Goal: Task Accomplishment & Management: Manage account settings

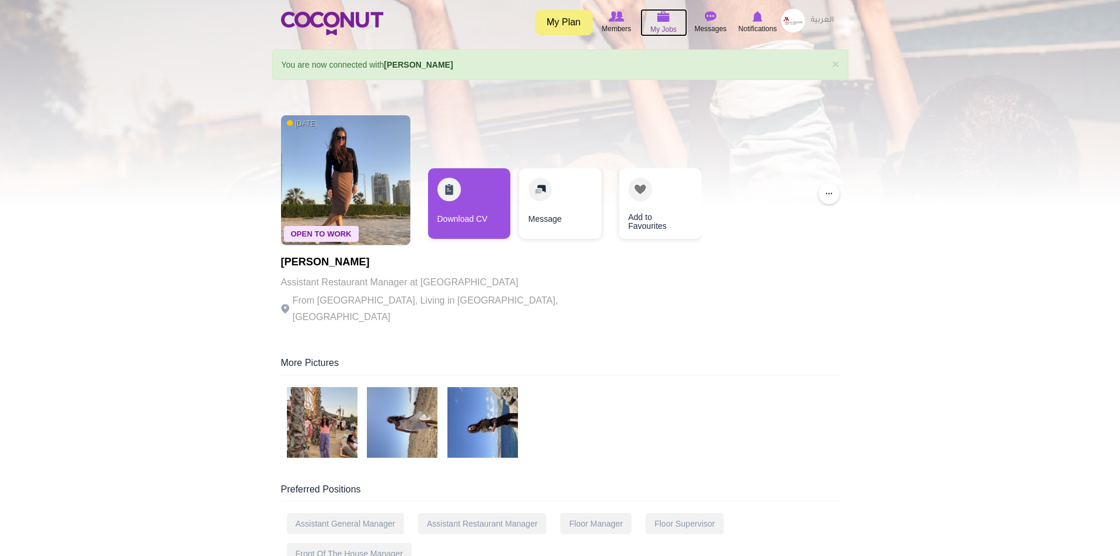
click at [667, 16] on img at bounding box center [663, 16] width 13 height 11
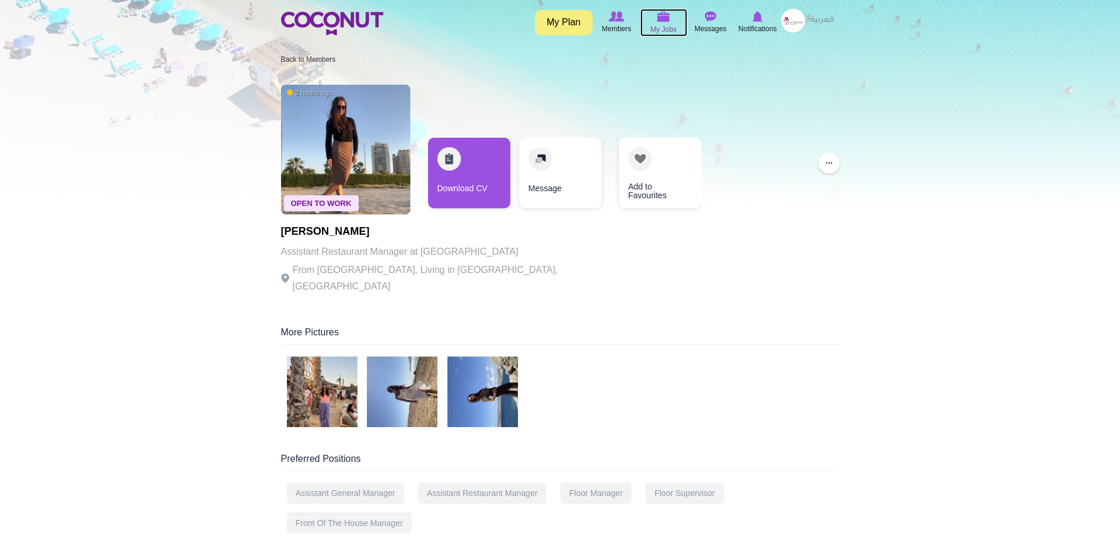
click at [662, 19] on img at bounding box center [663, 16] width 13 height 11
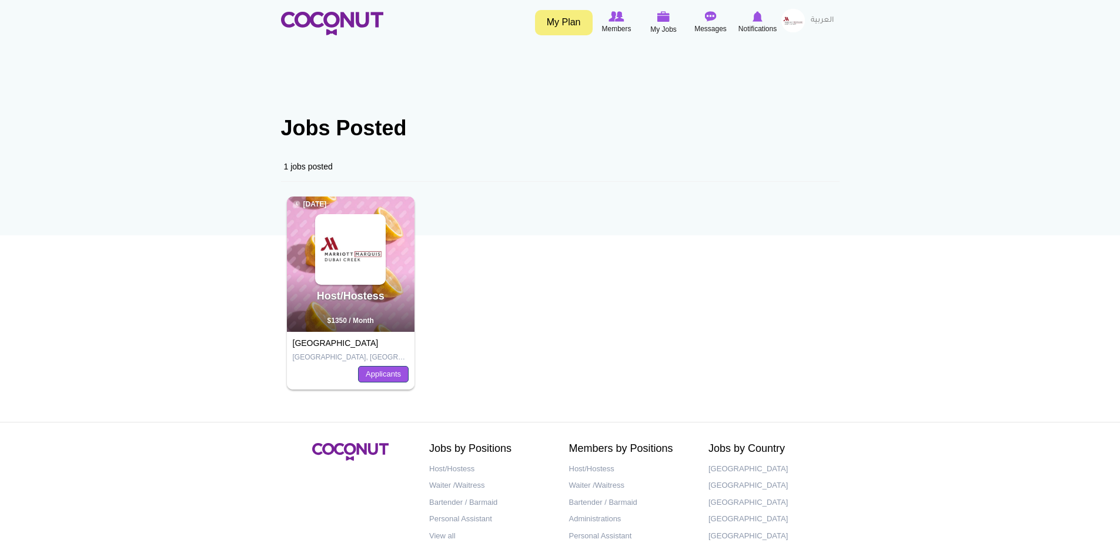
click at [378, 374] on link "Applicants" at bounding box center [383, 374] width 51 height 16
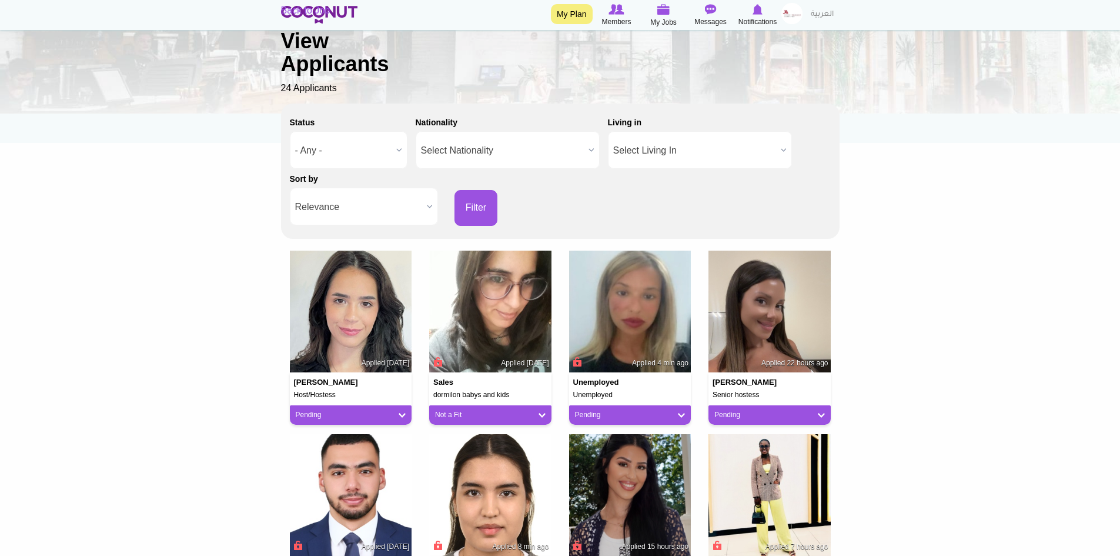
scroll to position [118, 0]
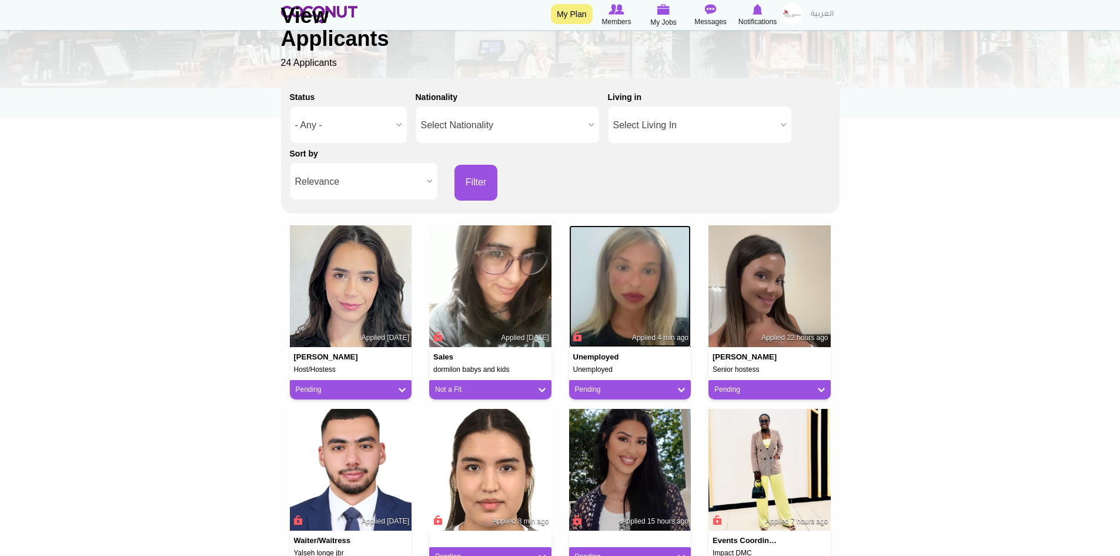
click at [642, 287] on img at bounding box center [630, 286] width 122 height 122
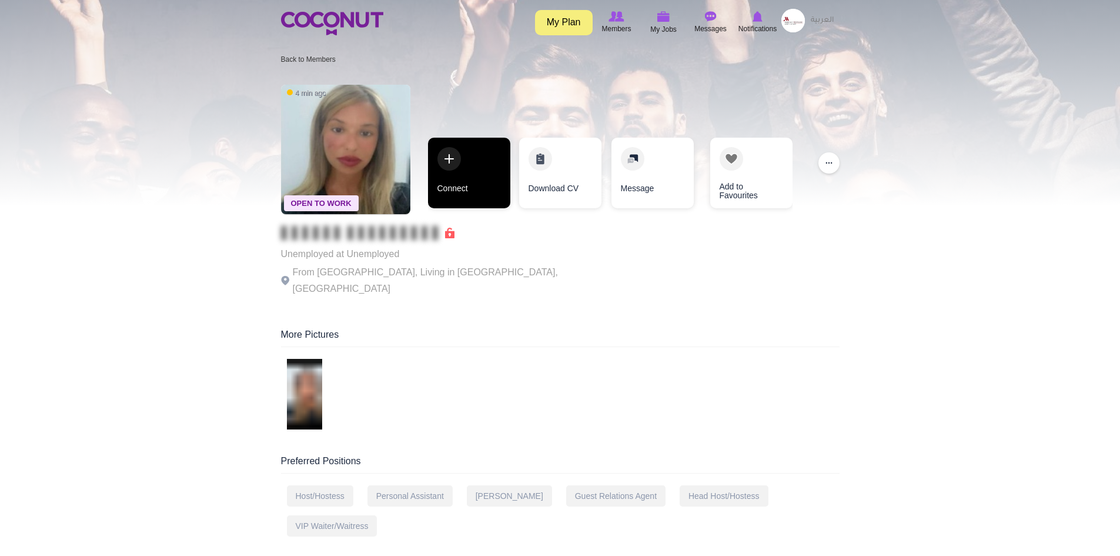
click at [458, 180] on link "Connect" at bounding box center [469, 173] width 82 height 71
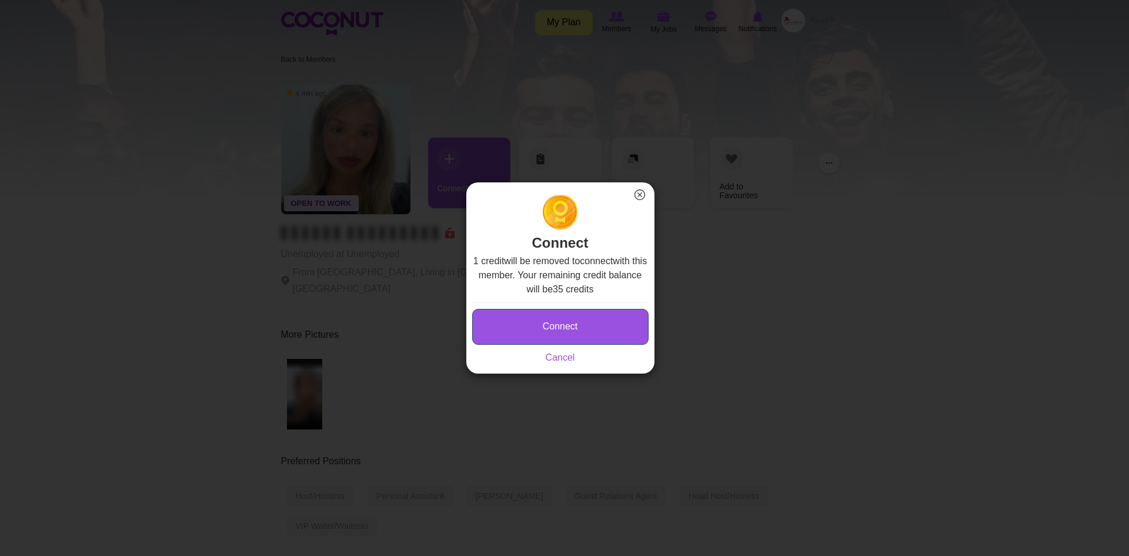
click at [525, 326] on button "Connect" at bounding box center [560, 327] width 176 height 36
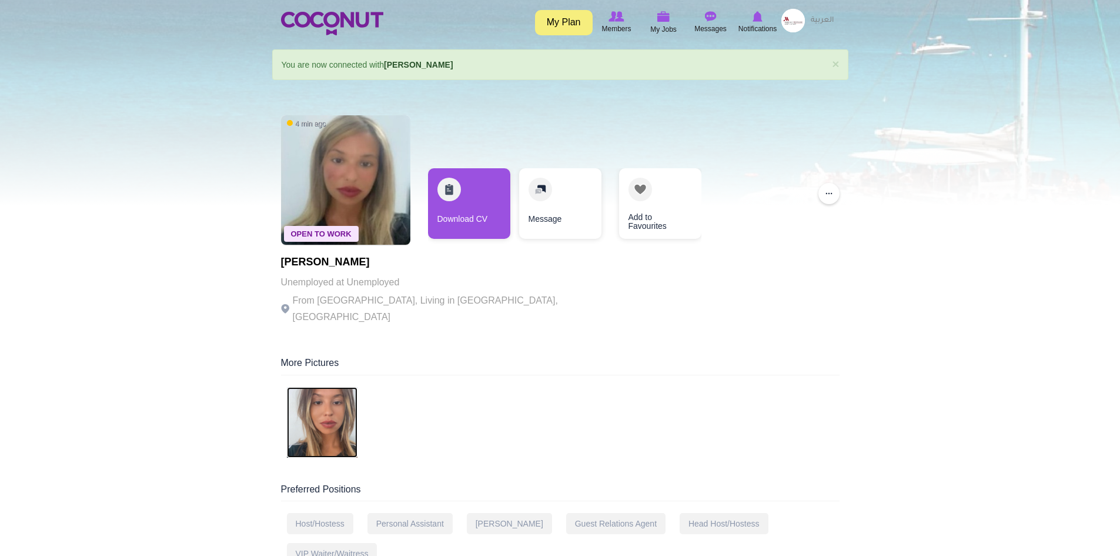
click at [332, 399] on img at bounding box center [322, 422] width 71 height 71
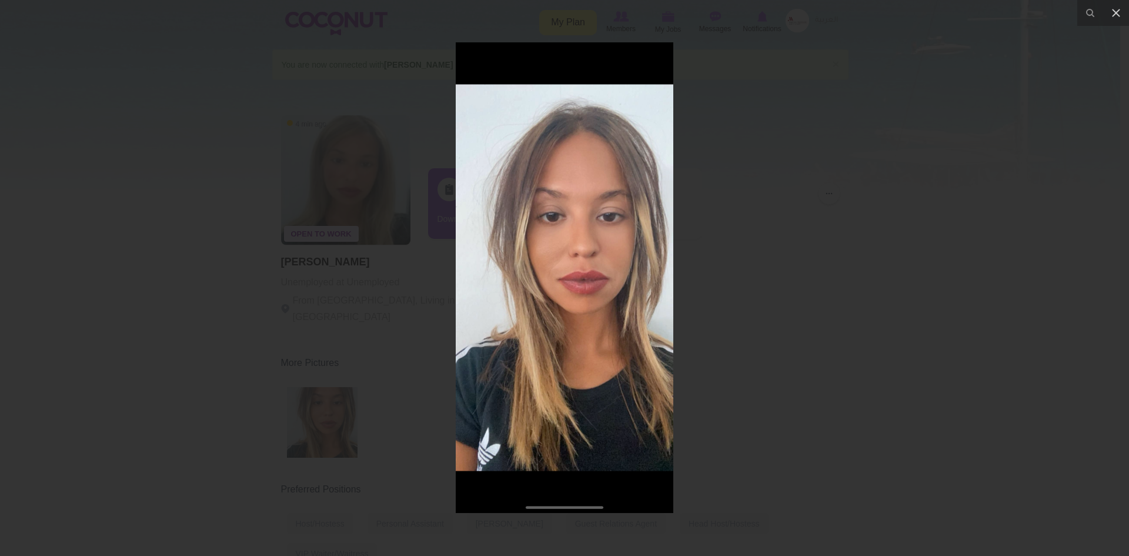
click at [789, 334] on div at bounding box center [564, 278] width 1129 height 556
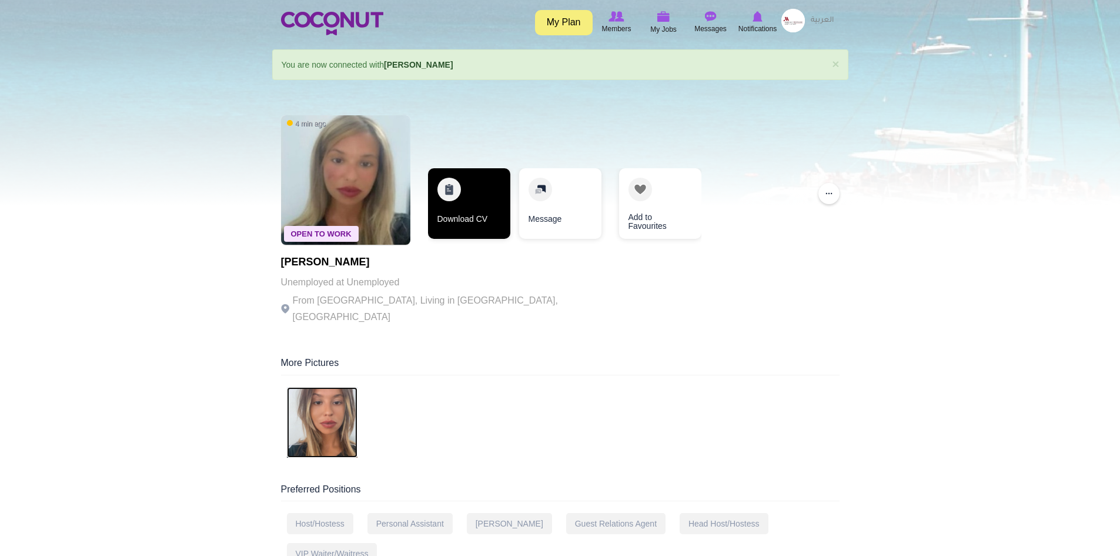
click at [479, 218] on link "Download CV" at bounding box center [469, 203] width 82 height 71
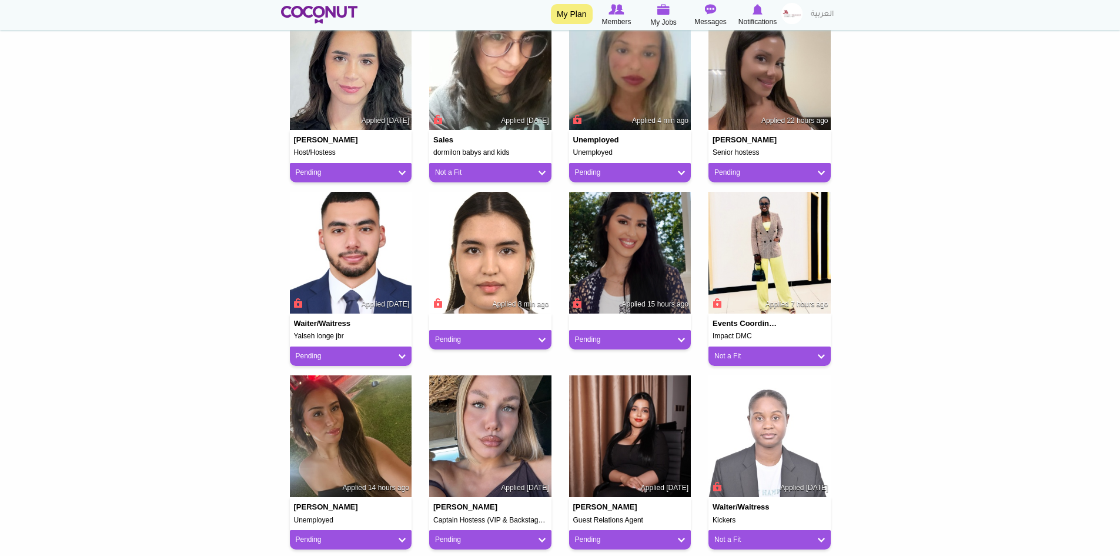
scroll to position [353, 0]
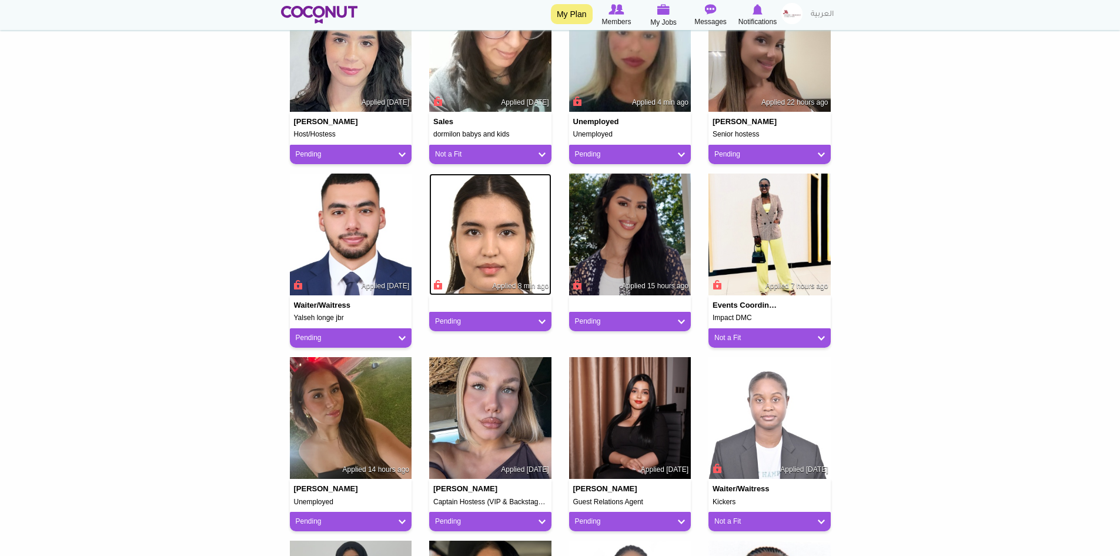
click at [492, 248] on img at bounding box center [490, 234] width 122 height 122
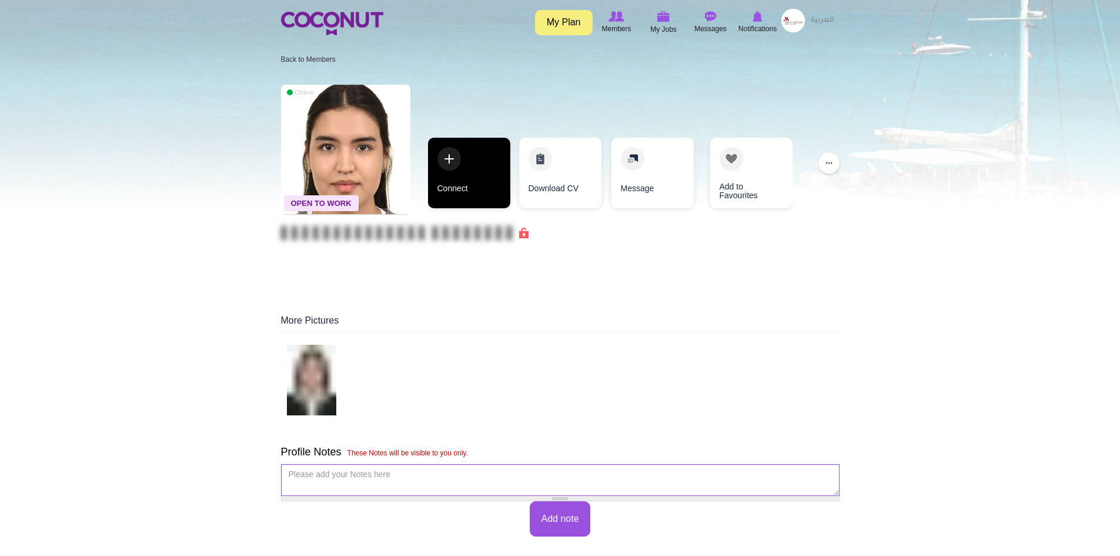
click at [481, 168] on link "Connect" at bounding box center [469, 173] width 82 height 71
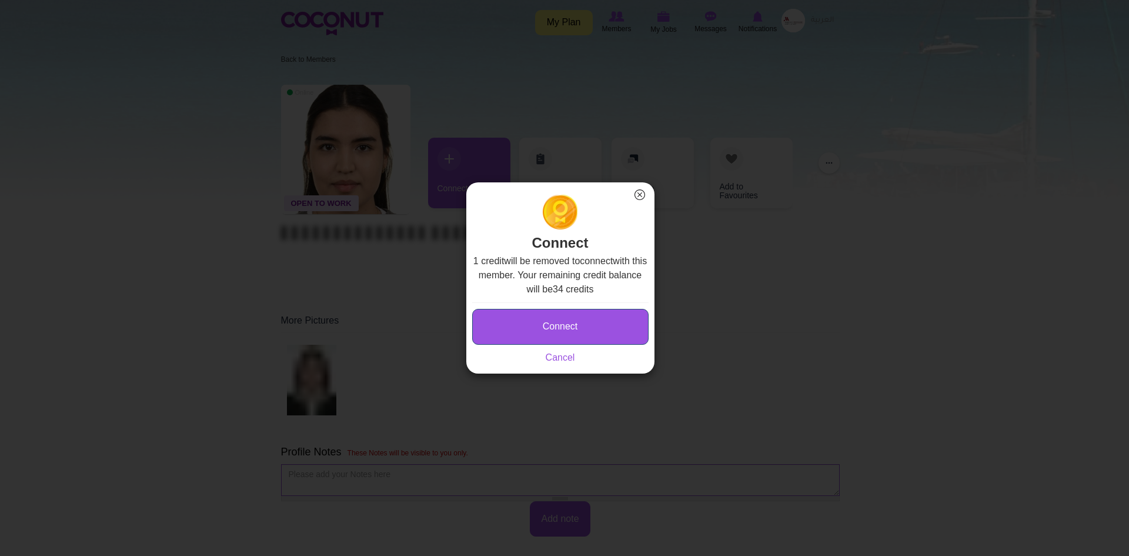
click at [522, 329] on button "Connect" at bounding box center [560, 327] width 176 height 36
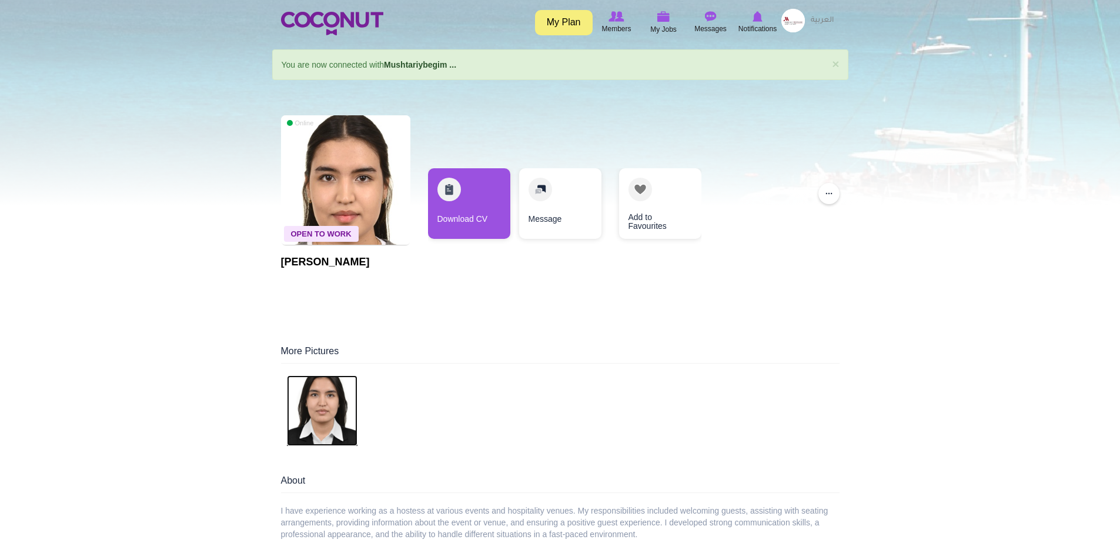
click at [323, 402] on img at bounding box center [322, 410] width 71 height 71
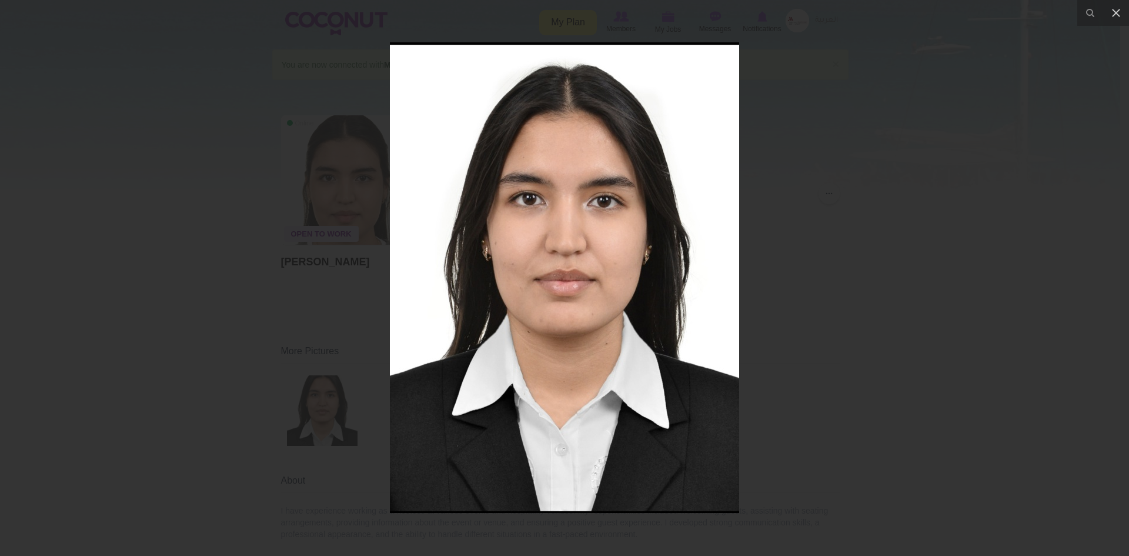
click at [910, 301] on div at bounding box center [564, 278] width 1129 height 556
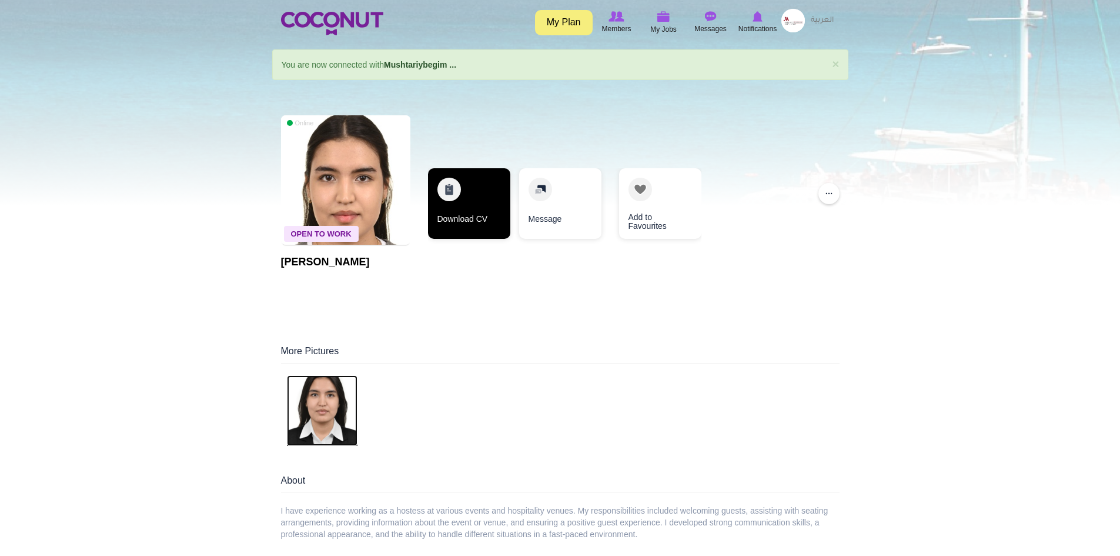
click at [474, 210] on link "Download CV" at bounding box center [469, 203] width 82 height 71
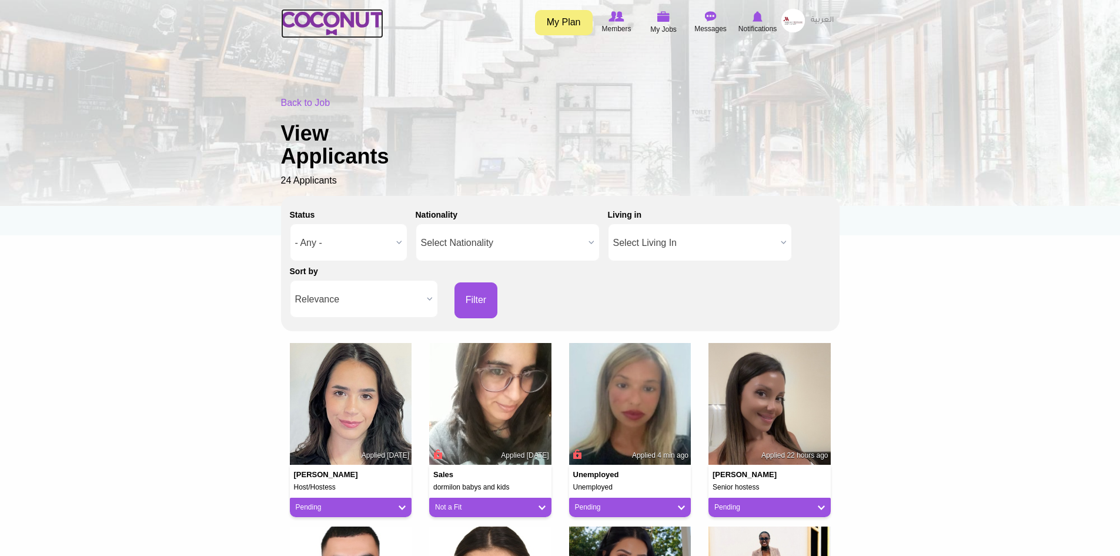
click at [330, 21] on img at bounding box center [332, 24] width 102 height 24
